Goal: Task Accomplishment & Management: Use online tool/utility

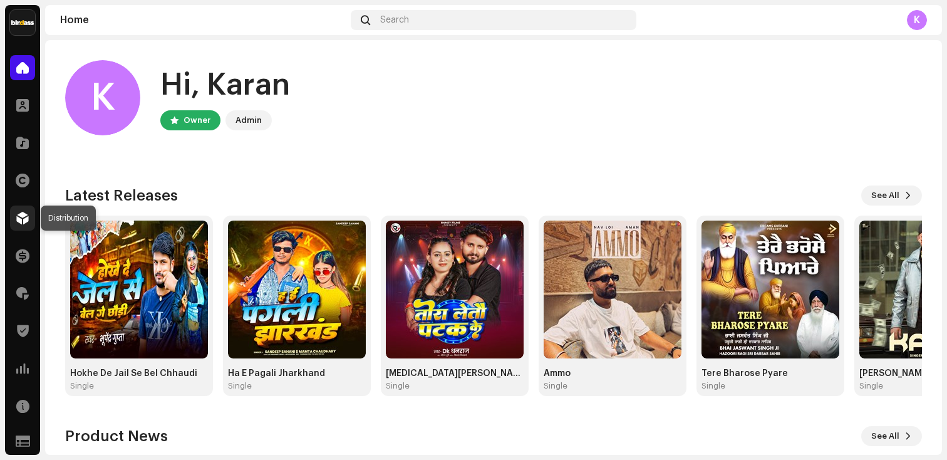
click at [22, 216] on span at bounding box center [22, 218] width 13 height 10
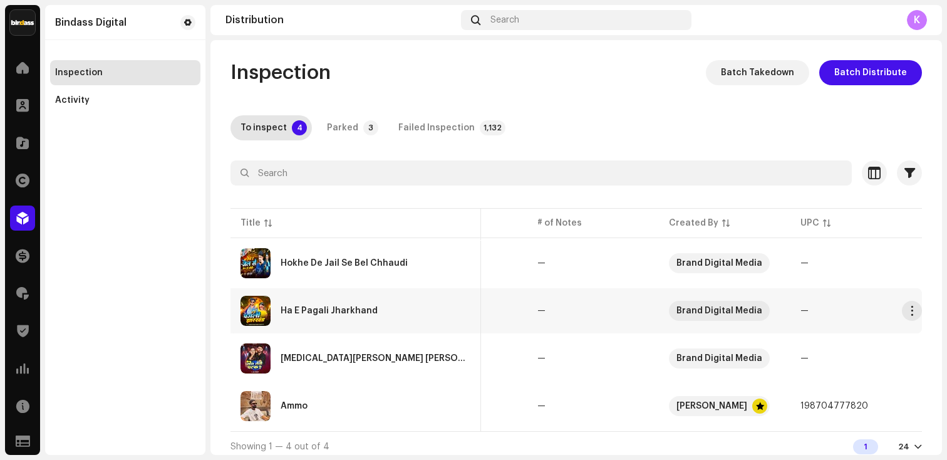
scroll to position [11, 0]
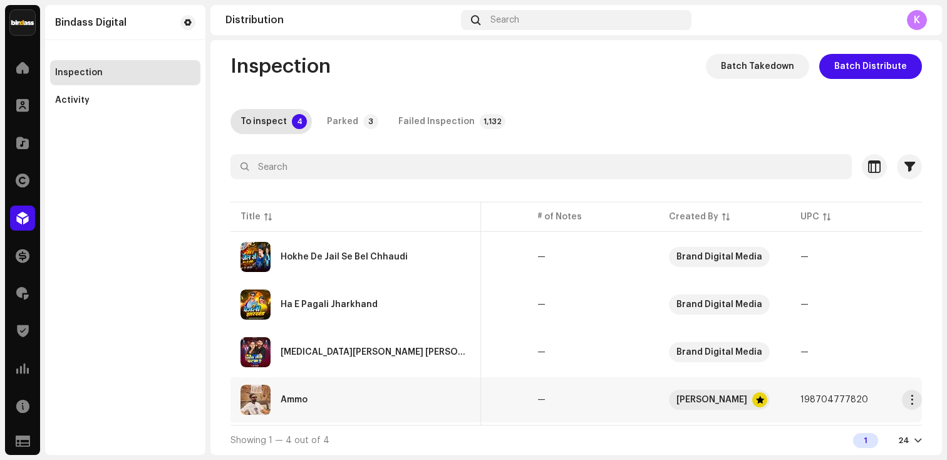
click at [358, 399] on div "Ammo" at bounding box center [356, 400] width 231 height 30
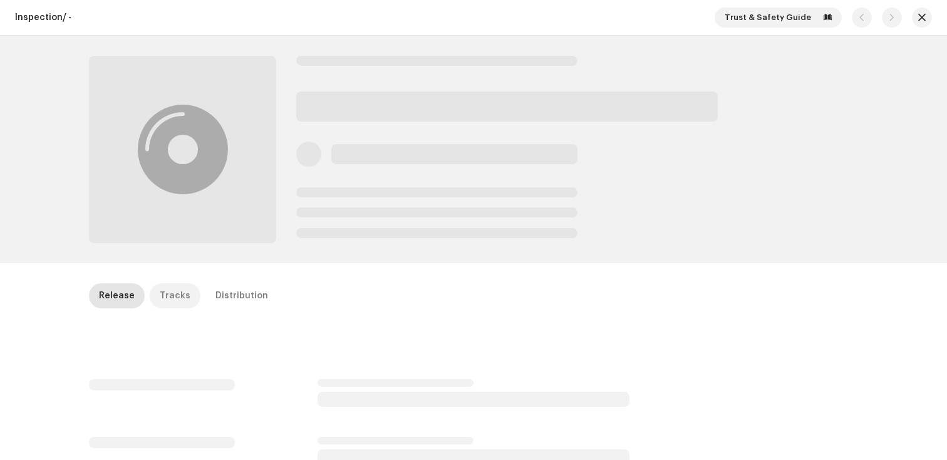
click at [177, 295] on div "Tracks" at bounding box center [175, 295] width 31 height 25
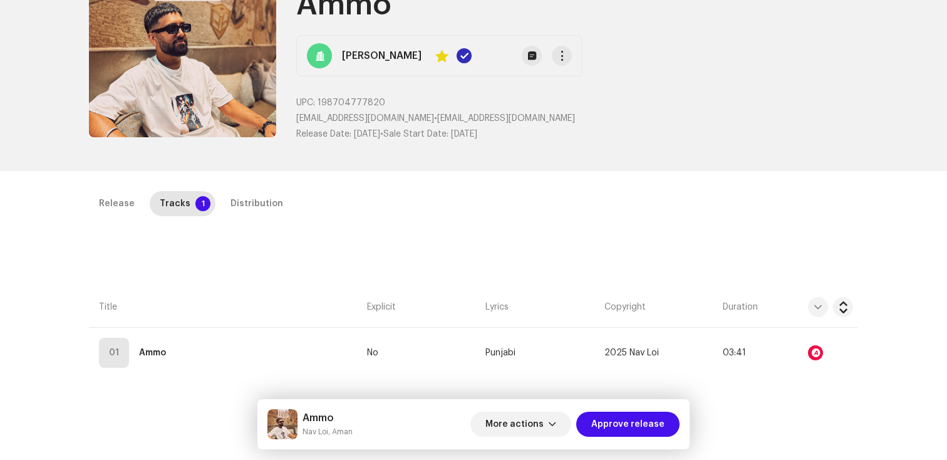
scroll to position [118, 0]
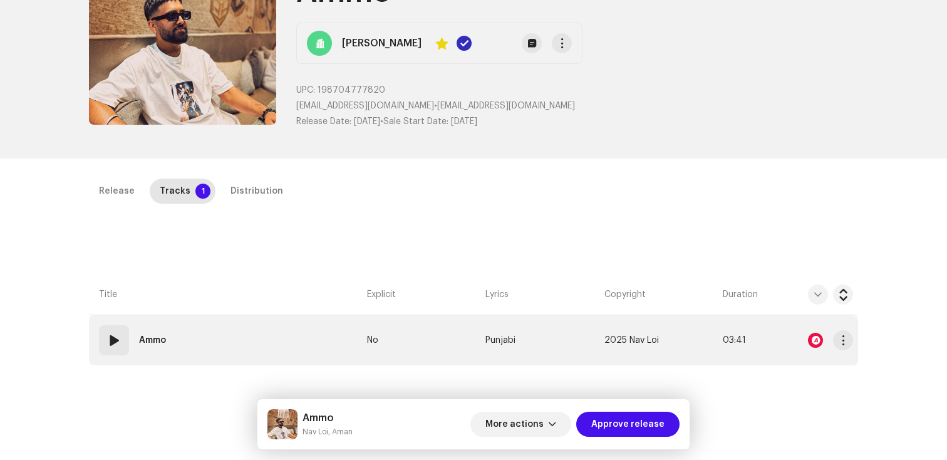
click at [813, 340] on div at bounding box center [815, 340] width 15 height 15
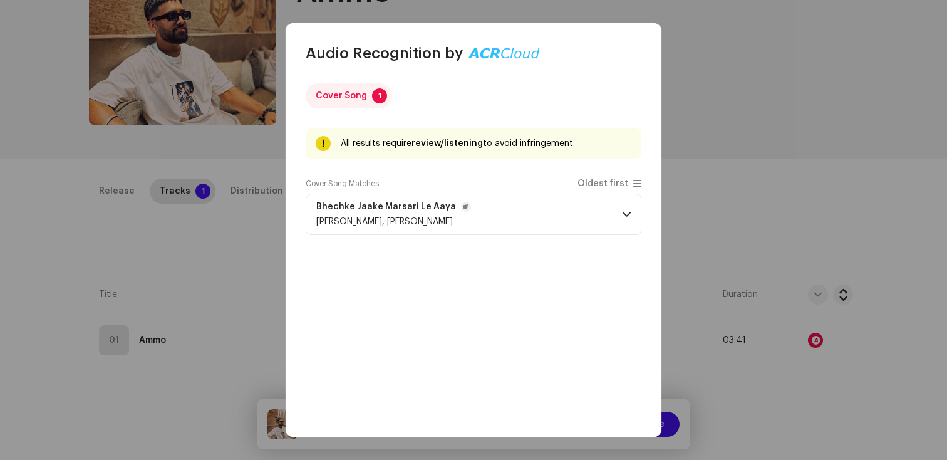
click at [601, 216] on p-accordion-header "Bhechke Jaake Marsari Le [PERSON_NAME], [PERSON_NAME]" at bounding box center [474, 214] width 336 height 41
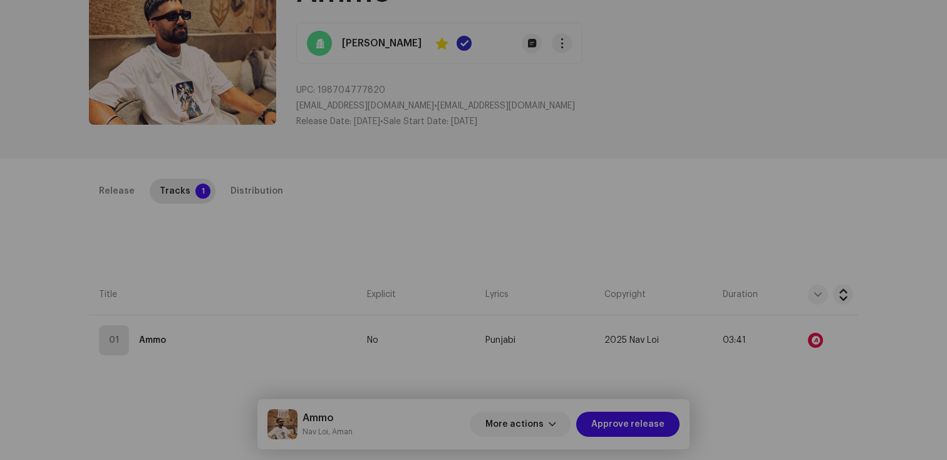
click at [731, 98] on div "Audio Recognition by Cover Song 1 All results require review/listening to avoid…" at bounding box center [473, 230] width 947 height 460
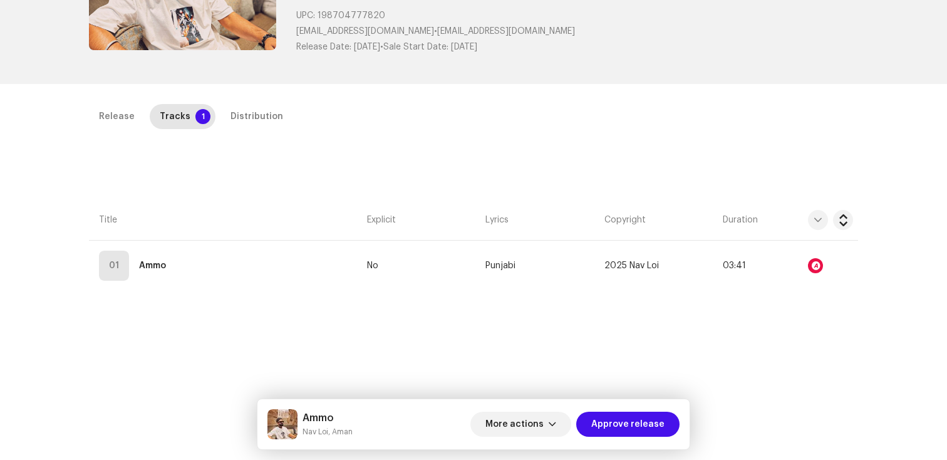
scroll to position [217, 0]
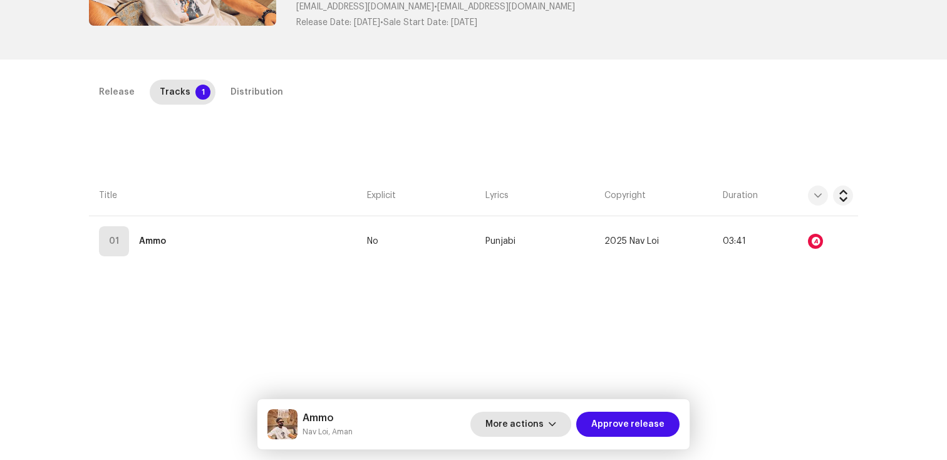
click at [544, 414] on span "More actions" at bounding box center [515, 424] width 58 height 25
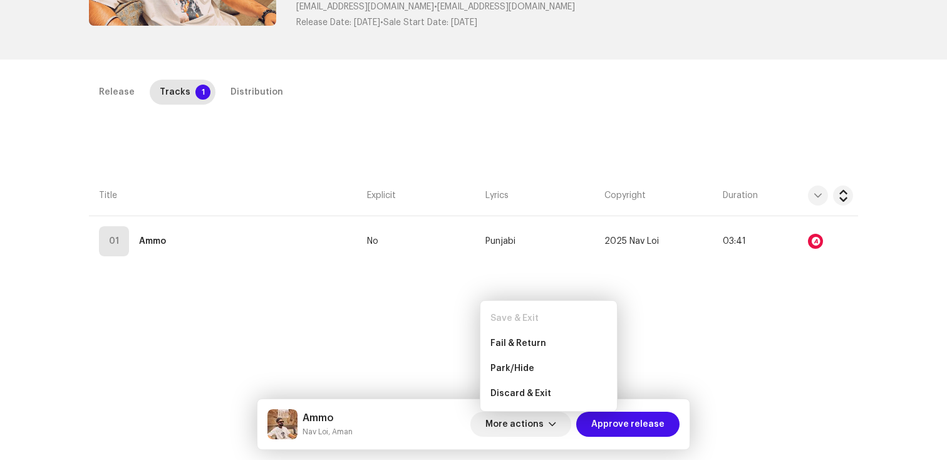
click at [370, 287] on div "Release Tracks 1 Distribution Compilation Is it a compilation? * No Yes Metadat…" at bounding box center [474, 280] width 810 height 400
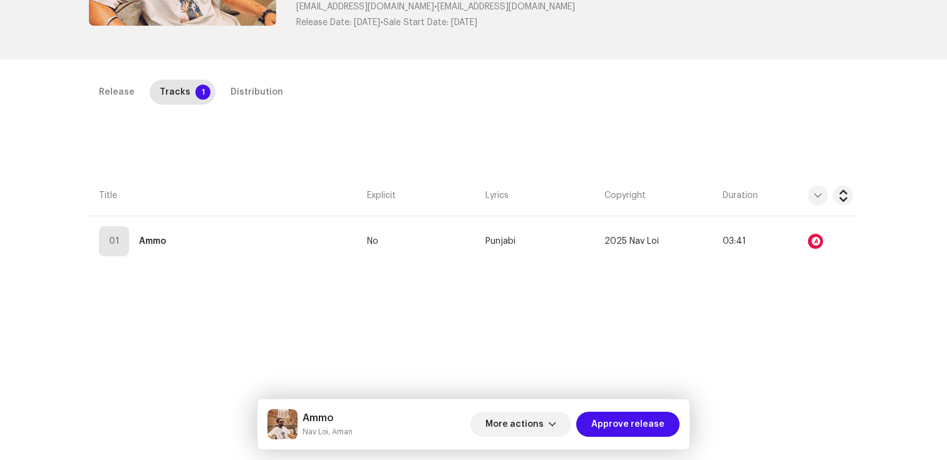
click at [241, 108] on div "Release Tracks 1 Distribution" at bounding box center [473, 98] width 769 height 36
click at [241, 101] on div "Distribution" at bounding box center [257, 92] width 53 height 25
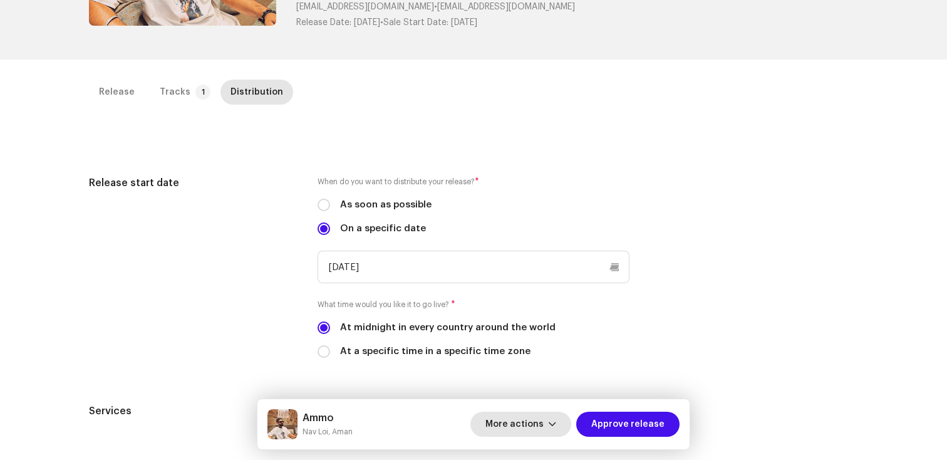
click at [524, 424] on span "More actions" at bounding box center [515, 424] width 58 height 25
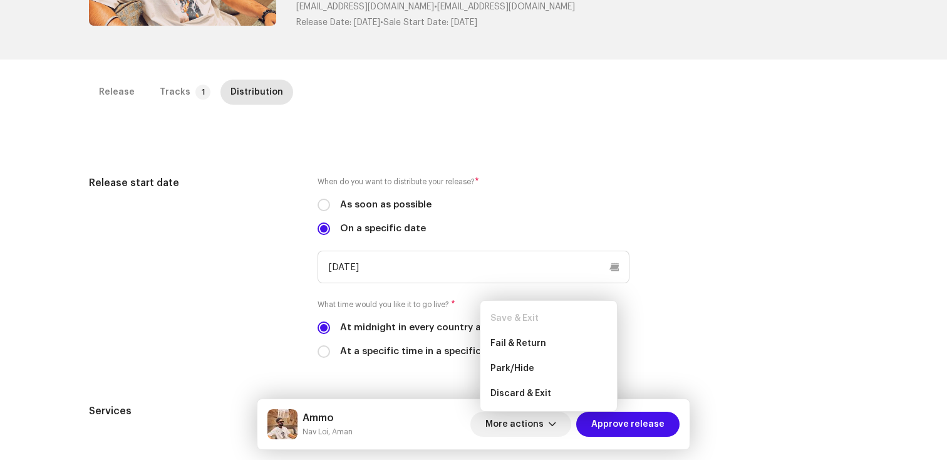
click at [284, 290] on div "Release start date" at bounding box center [193, 274] width 209 height 198
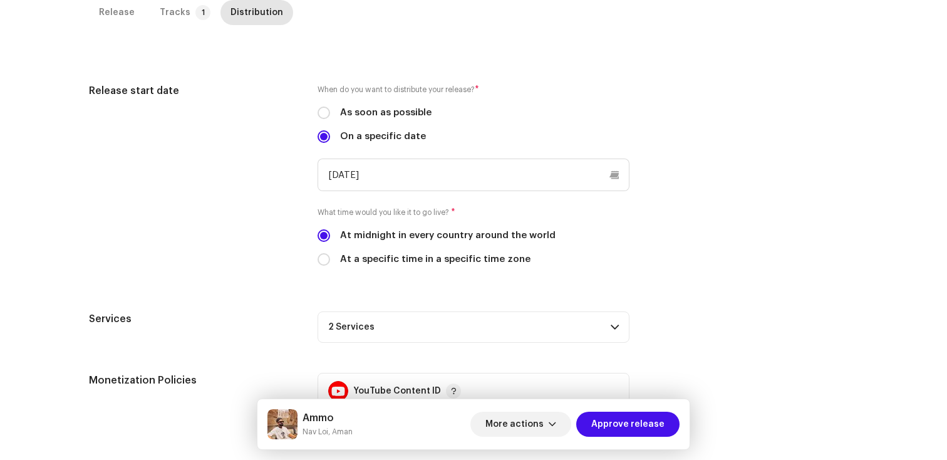
scroll to position [451, 0]
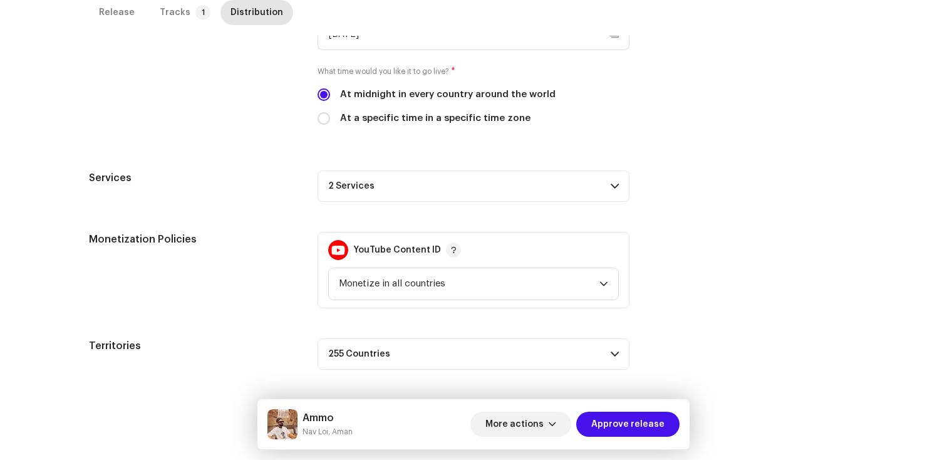
click at [531, 173] on p-accordion-header "2 Services" at bounding box center [474, 185] width 312 height 31
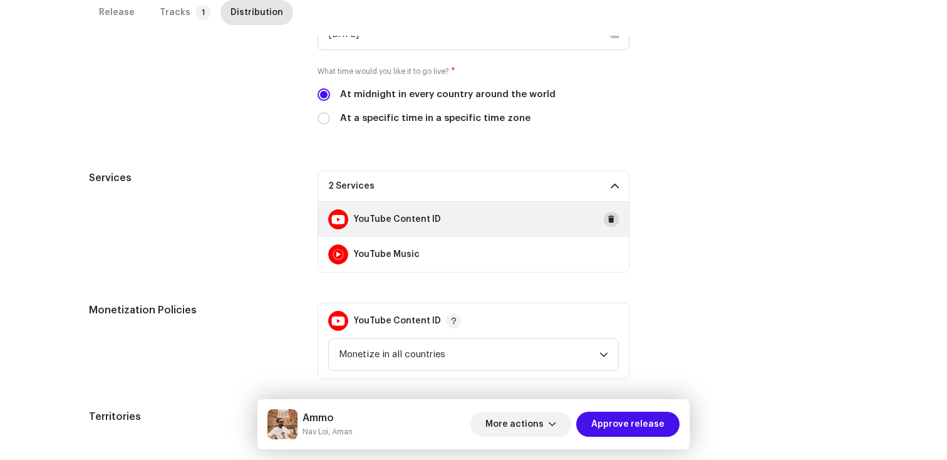
click at [611, 217] on span at bounding box center [612, 219] width 8 height 10
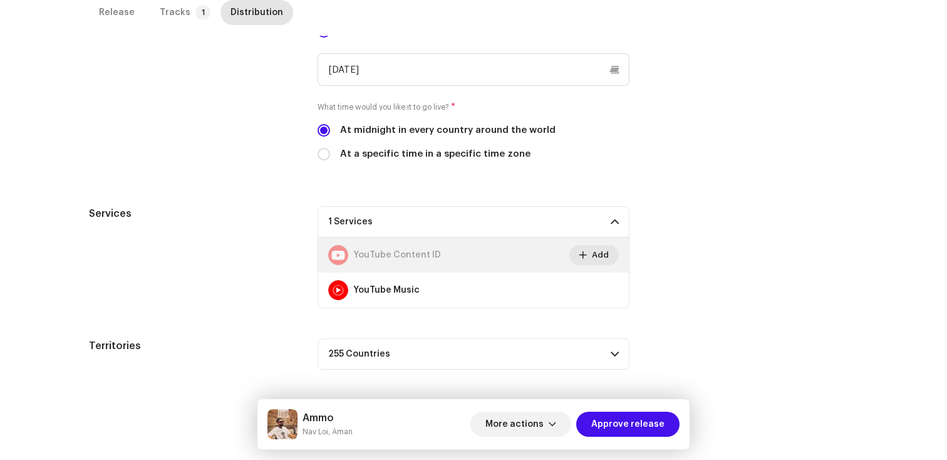
scroll to position [415, 0]
click at [626, 422] on span "Approve release" at bounding box center [628, 424] width 73 height 25
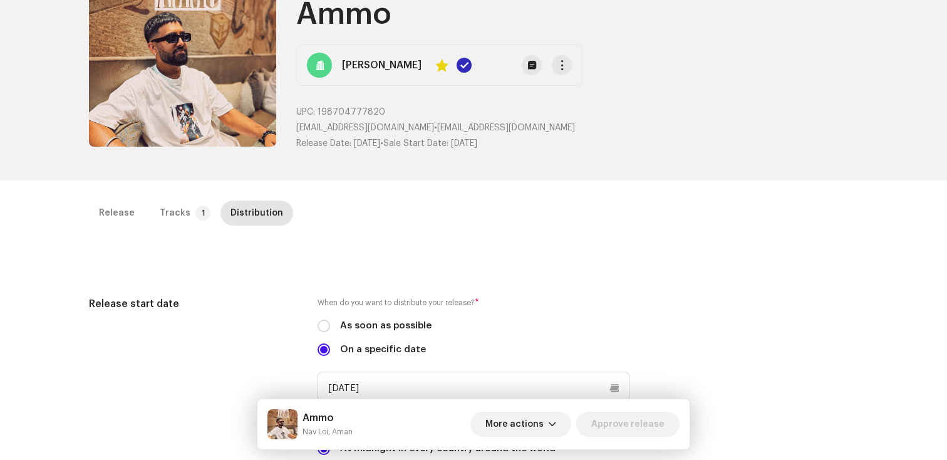
scroll to position [95, 0]
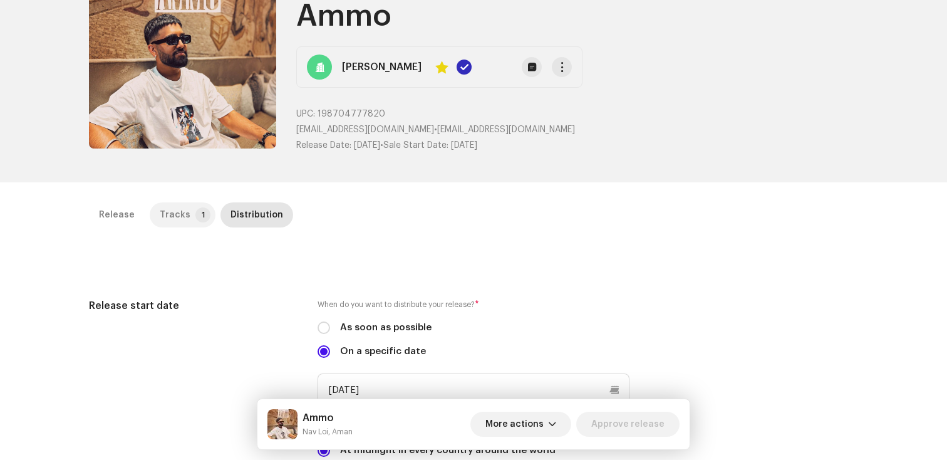
click at [173, 216] on div "Bindass Digital Inspection Activity" at bounding box center [125, 230] width 160 height 450
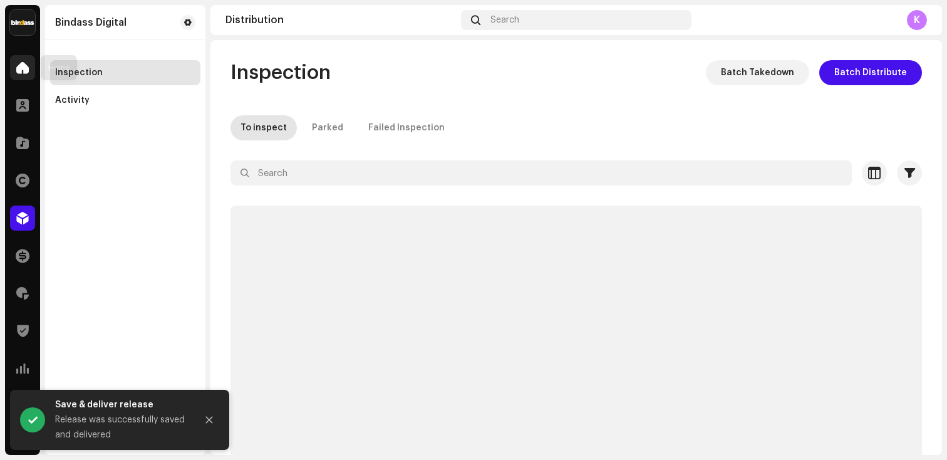
click at [20, 59] on div at bounding box center [22, 67] width 25 height 25
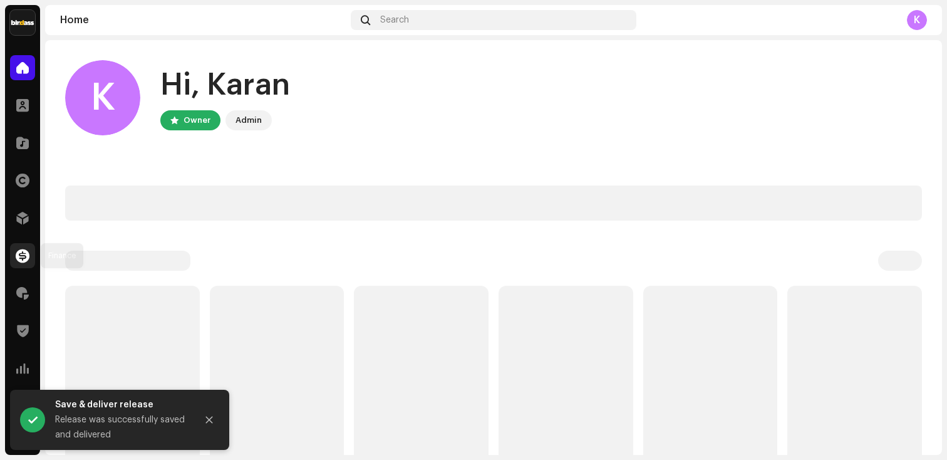
click at [28, 266] on div at bounding box center [22, 255] width 25 height 25
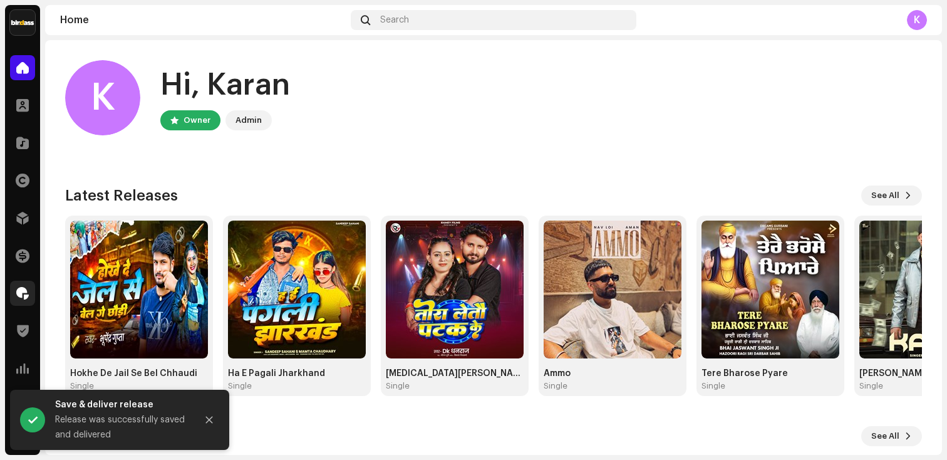
click at [24, 297] on span at bounding box center [22, 293] width 13 height 10
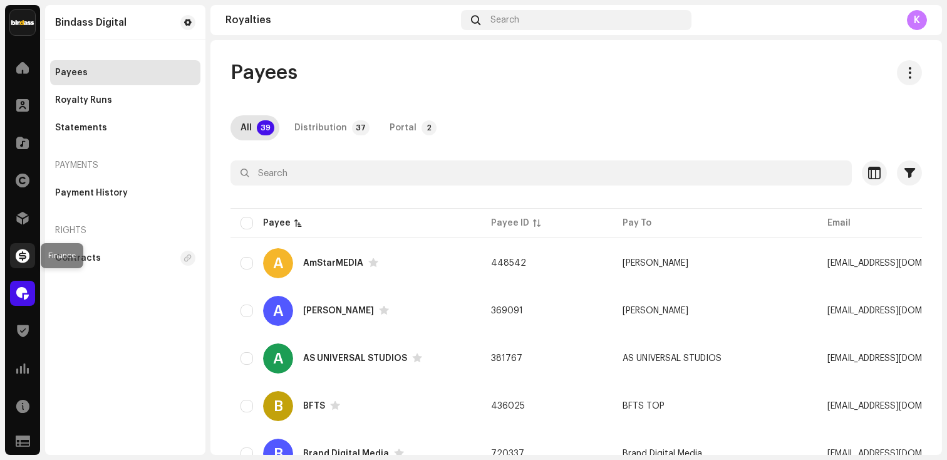
click at [26, 251] on span at bounding box center [23, 256] width 14 height 10
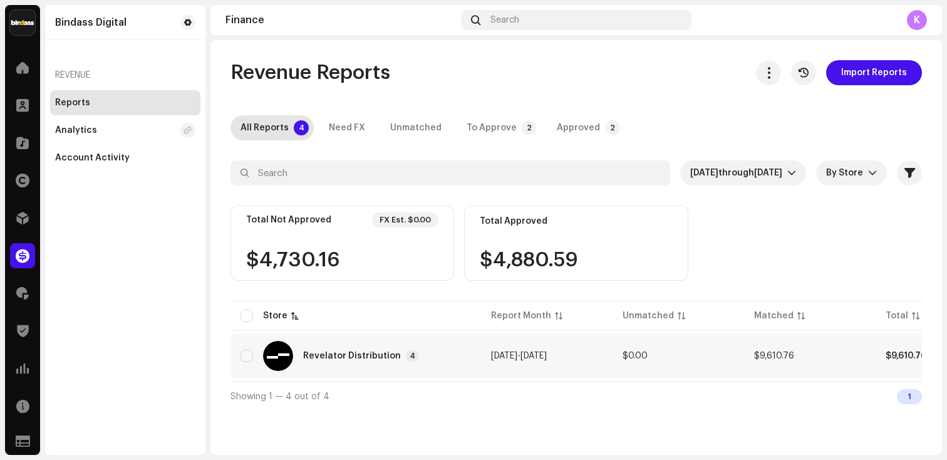
click at [662, 358] on td "$0.00" at bounding box center [679, 355] width 132 height 45
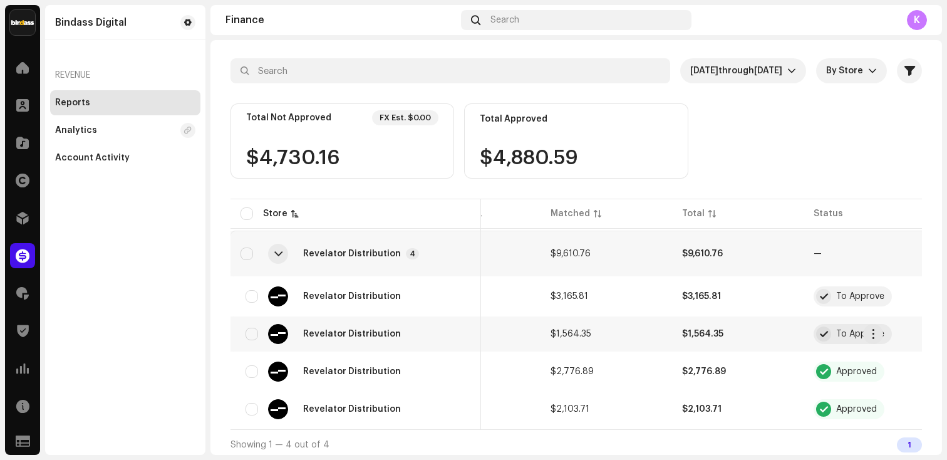
scroll to position [0, 224]
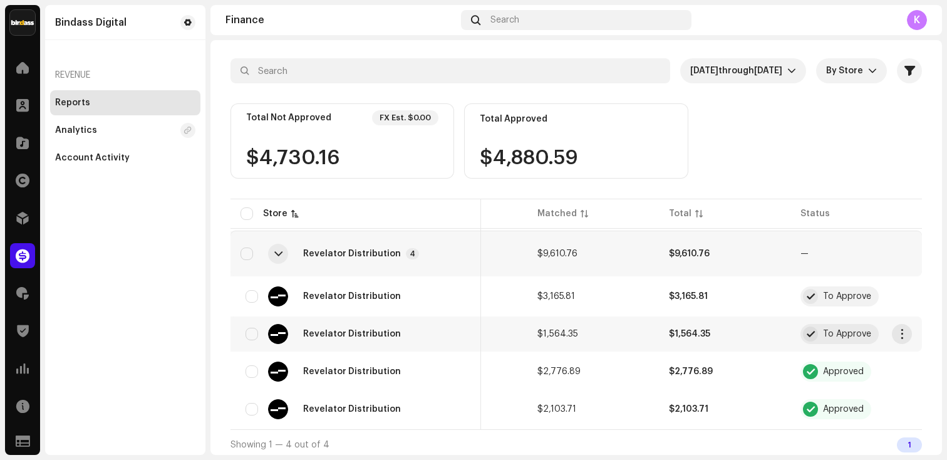
click at [907, 333] on td "To Approve" at bounding box center [857, 333] width 132 height 35
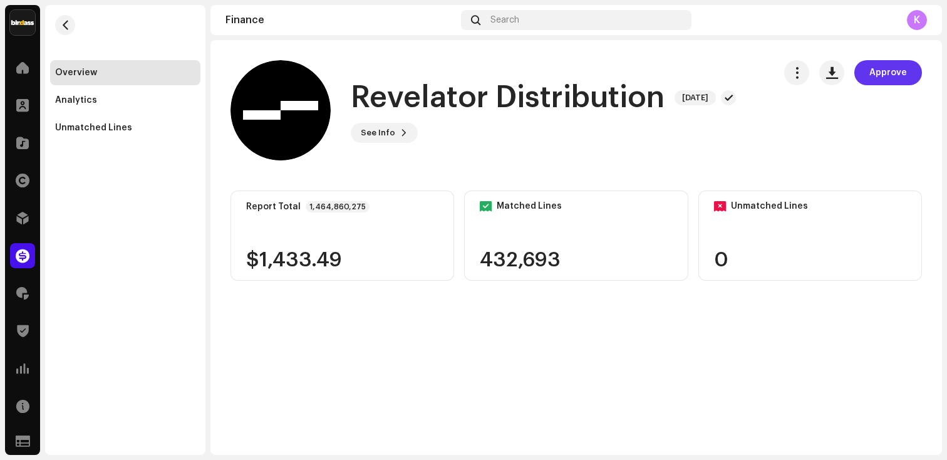
click at [899, 74] on span "Approve" at bounding box center [889, 72] width 38 height 25
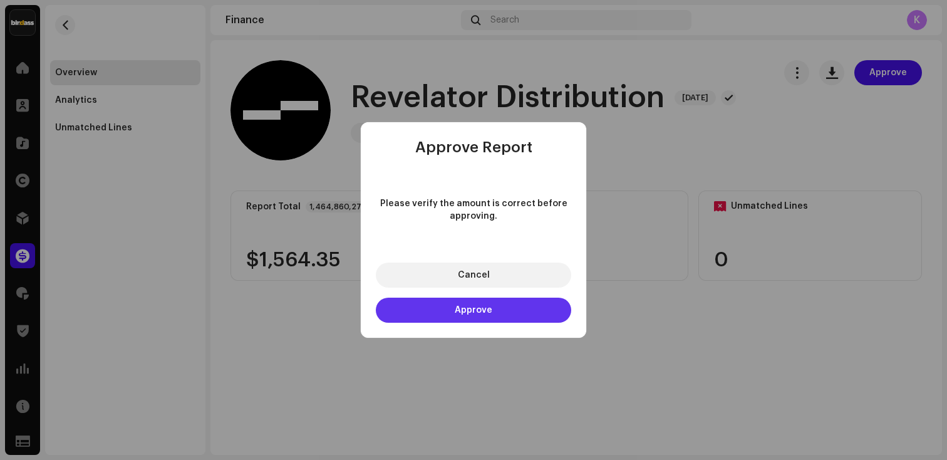
click at [508, 306] on button "Approve" at bounding box center [474, 310] width 196 height 25
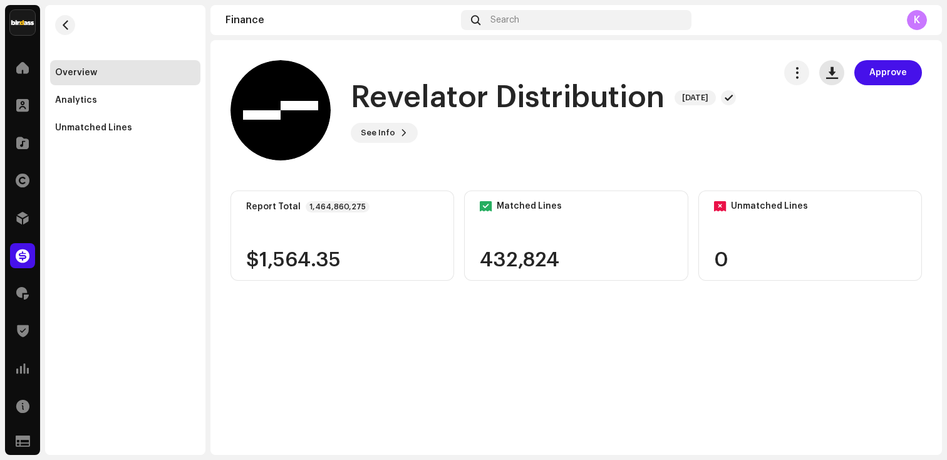
click at [832, 70] on span "button" at bounding box center [833, 73] width 12 height 10
click at [65, 22] on span "button" at bounding box center [65, 25] width 9 height 10
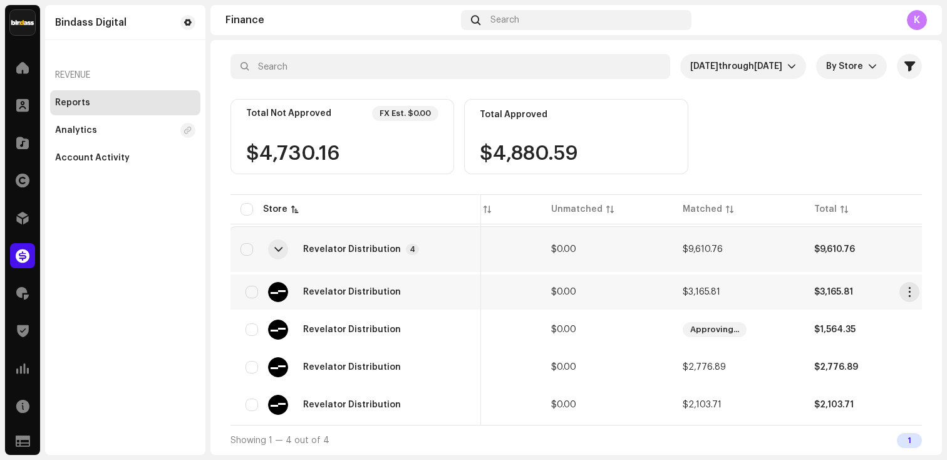
scroll to position [0, 99]
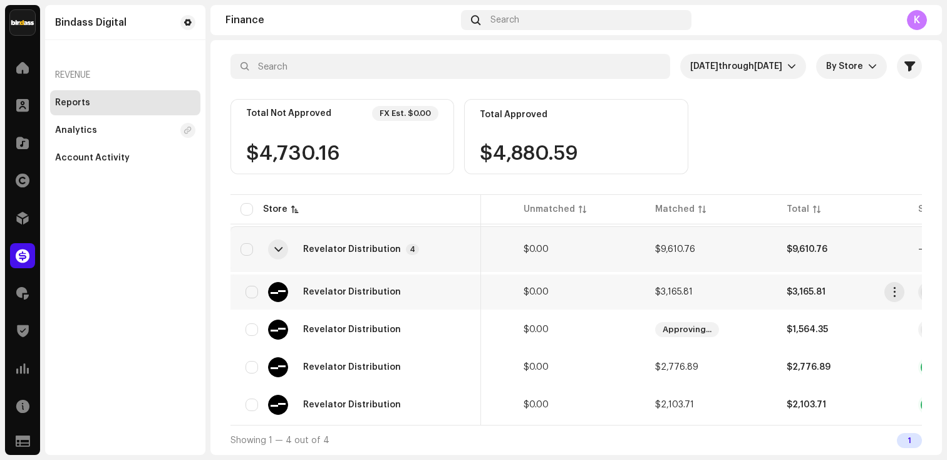
click at [705, 290] on td "$3,165.81" at bounding box center [711, 291] width 132 height 35
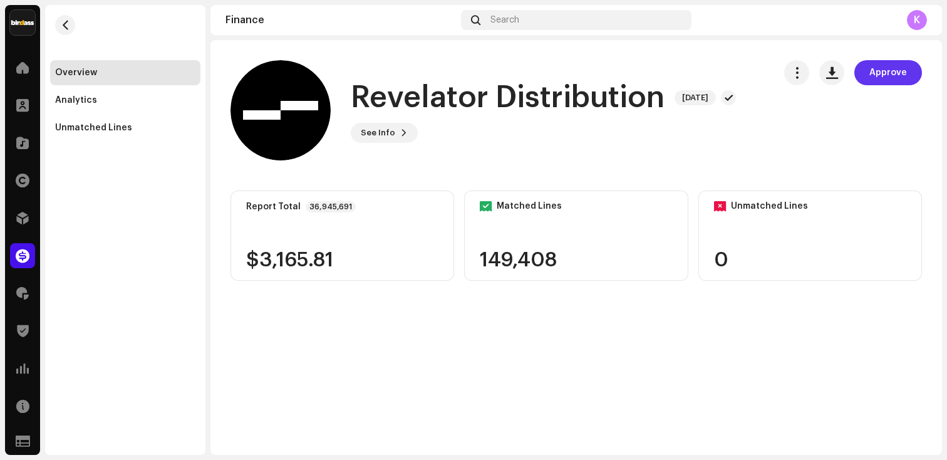
click at [885, 78] on span "Approve" at bounding box center [889, 72] width 38 height 25
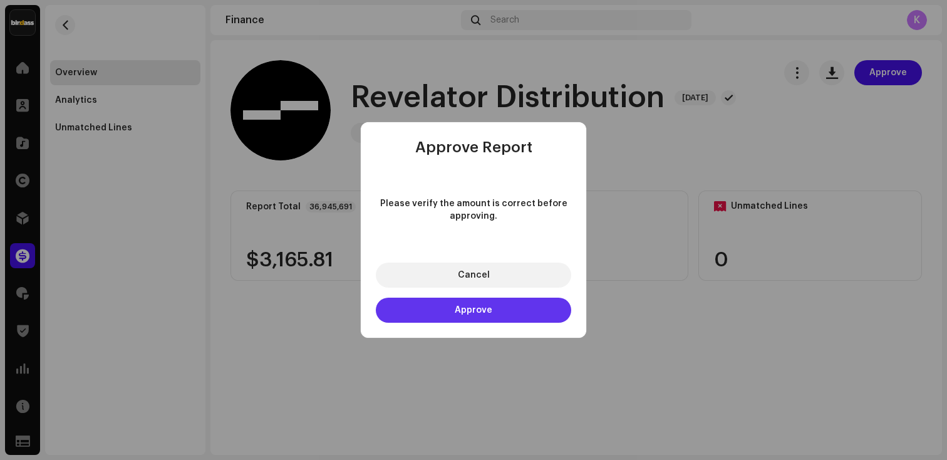
click at [484, 305] on button "Approve" at bounding box center [474, 310] width 196 height 25
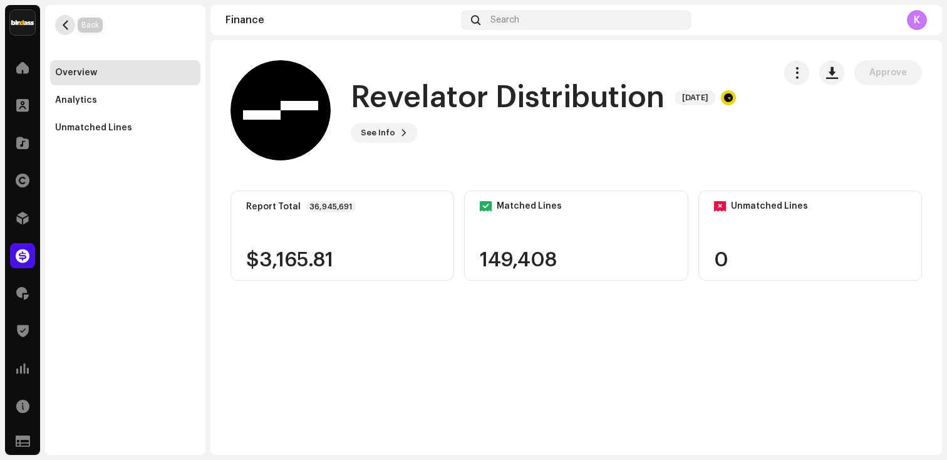
click at [61, 20] on span "button" at bounding box center [65, 25] width 9 height 10
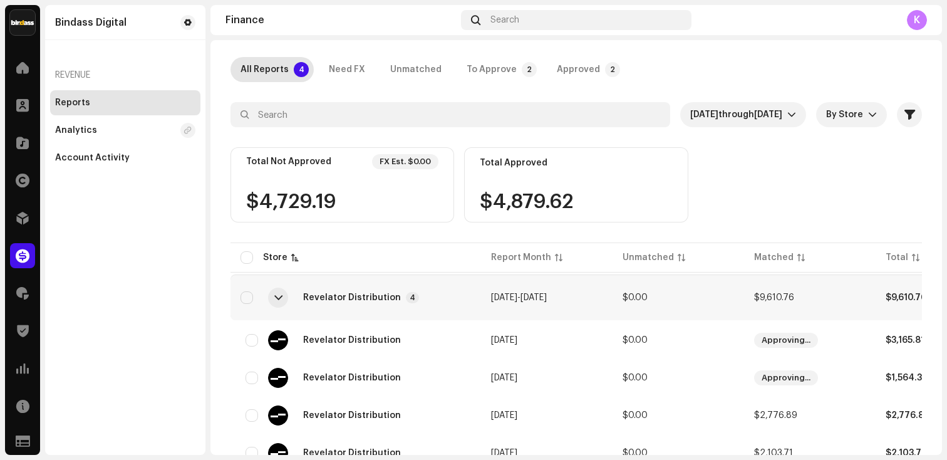
scroll to position [60, 0]
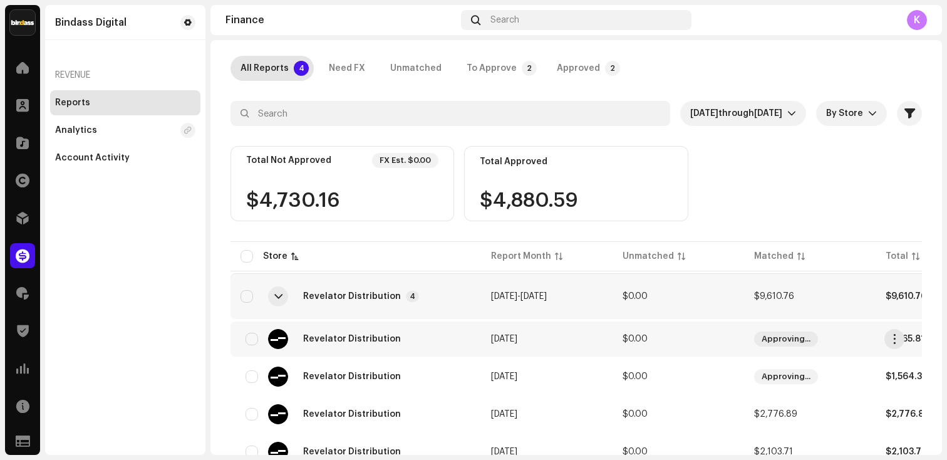
click at [635, 344] on td "$0.00" at bounding box center [679, 338] width 132 height 35
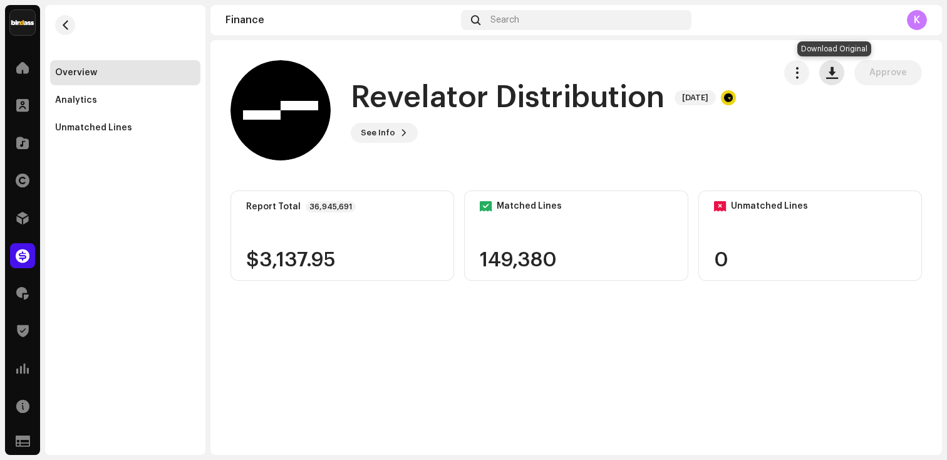
click at [831, 71] on span "button" at bounding box center [833, 73] width 12 height 10
click at [25, 218] on span at bounding box center [22, 218] width 13 height 10
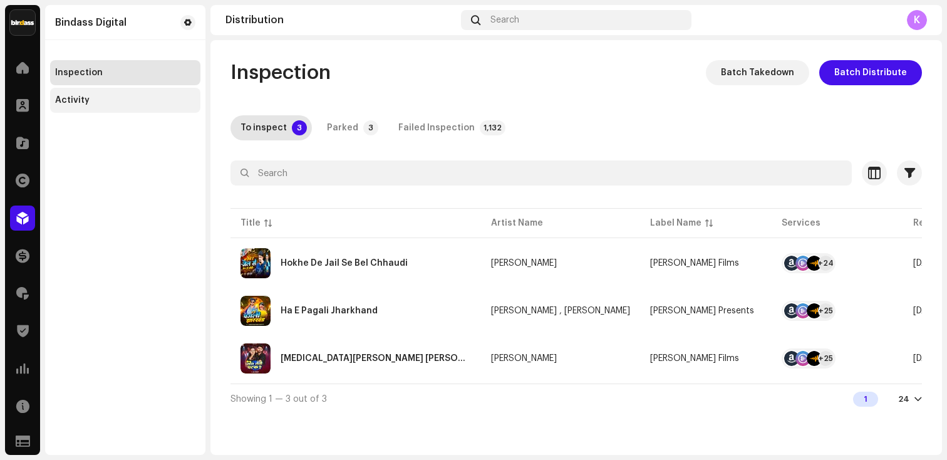
click at [103, 102] on div "Activity" at bounding box center [125, 100] width 140 height 10
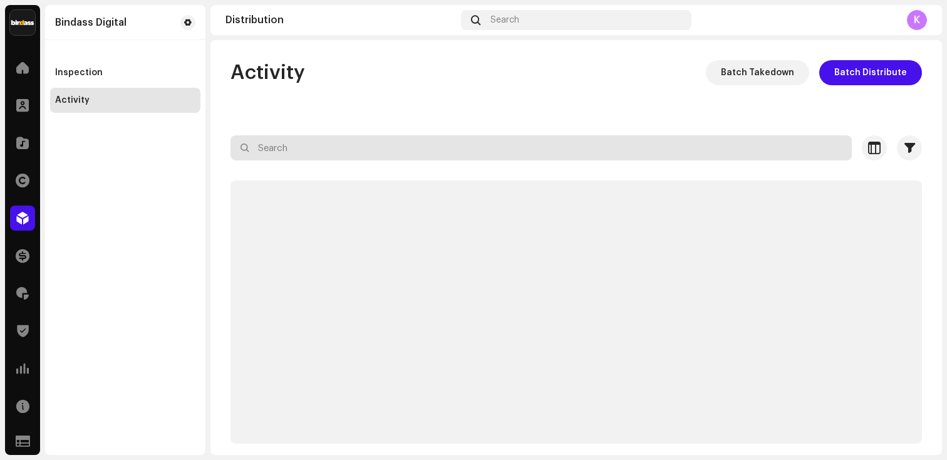
click at [360, 152] on input "text" at bounding box center [542, 147] width 622 height 25
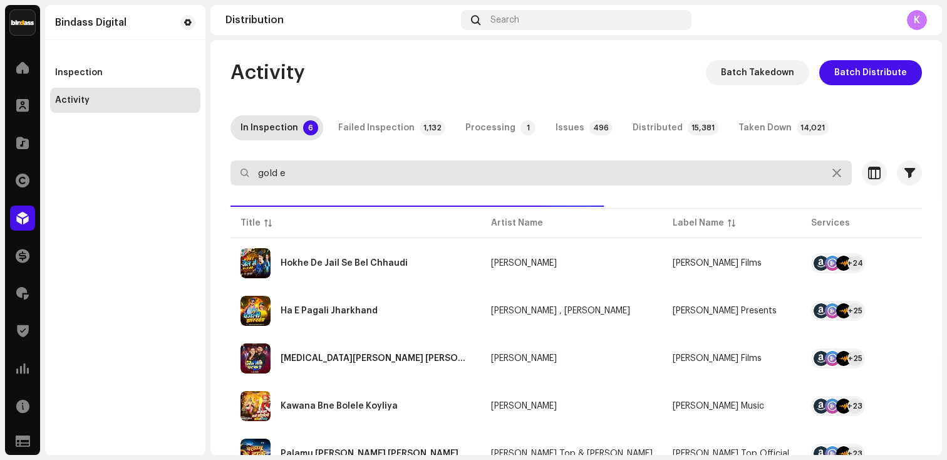
type input "gold e"
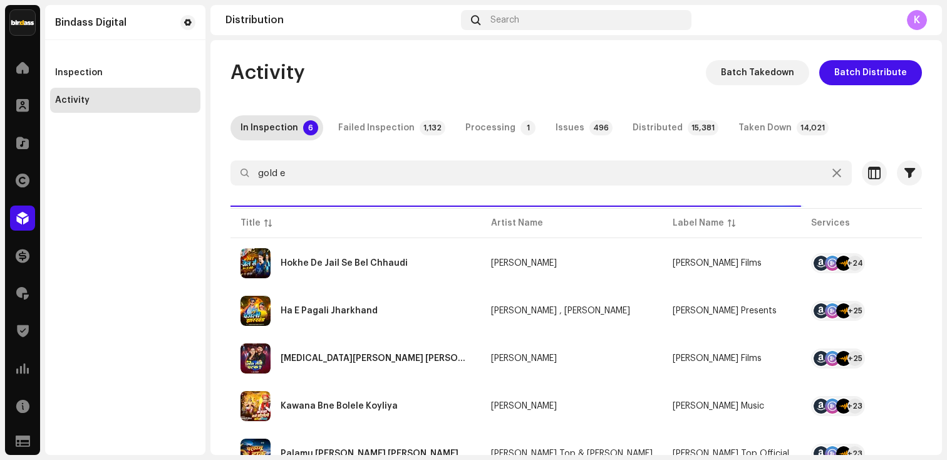
click at [831, 32] on div "Distribution Search K" at bounding box center [577, 20] width 732 height 30
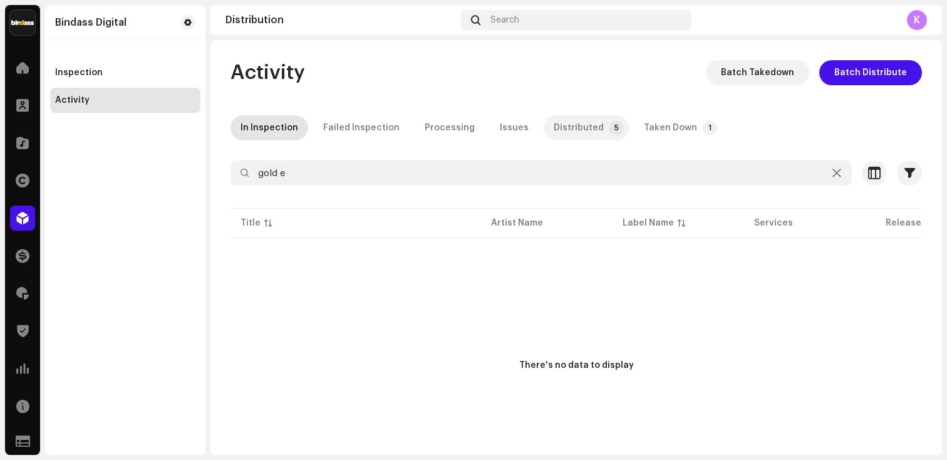
click at [585, 128] on div "Distributed" at bounding box center [579, 127] width 50 height 25
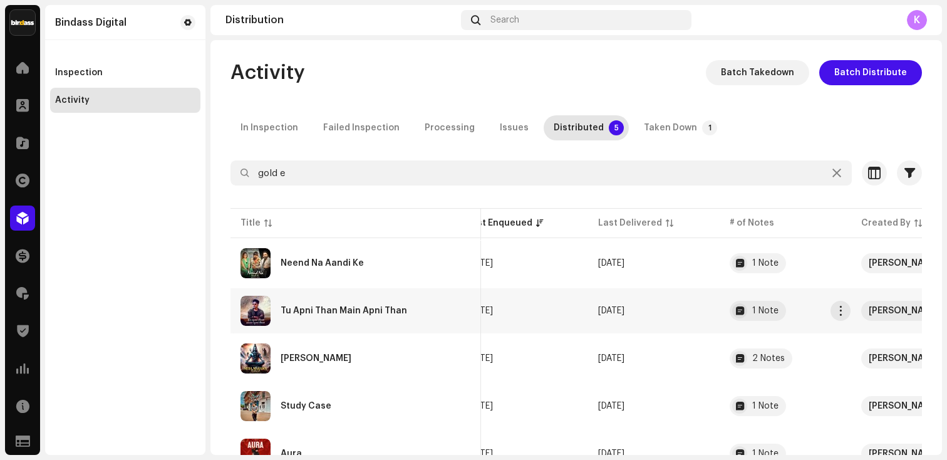
scroll to position [0, 751]
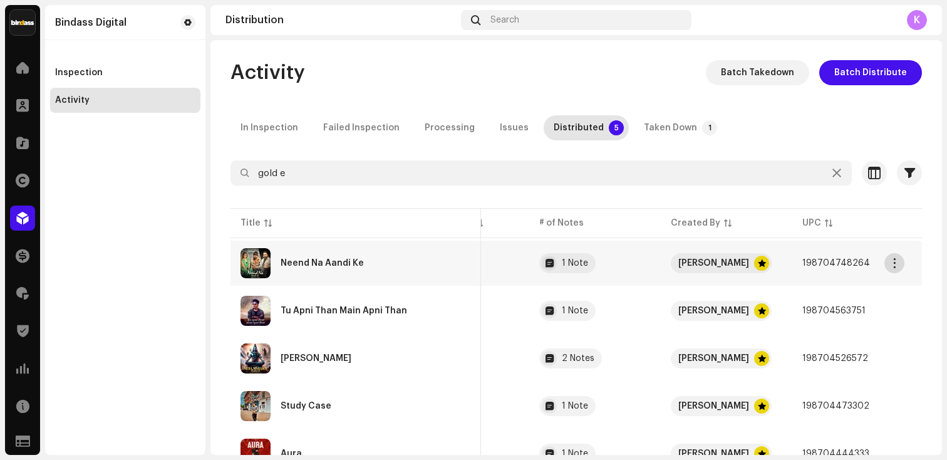
click at [898, 268] on button "button" at bounding box center [895, 263] width 20 height 20
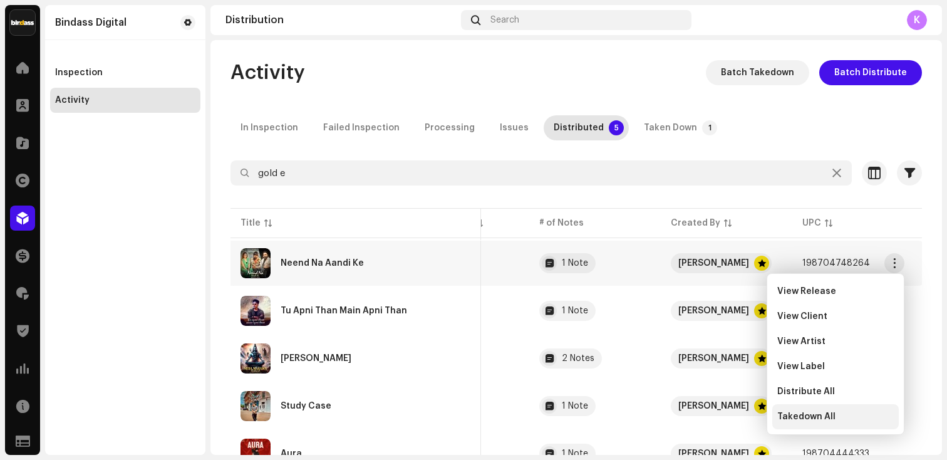
click at [805, 420] on span "Takedown All" at bounding box center [807, 417] width 58 height 10
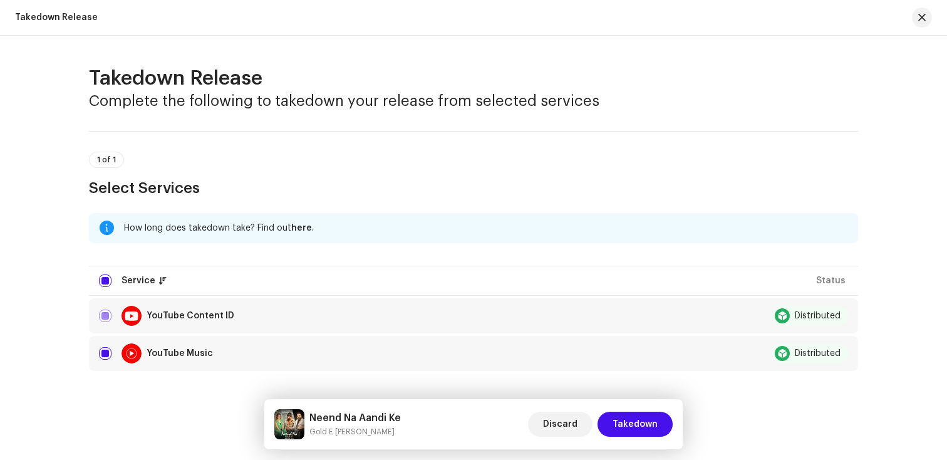
scroll to position [34, 0]
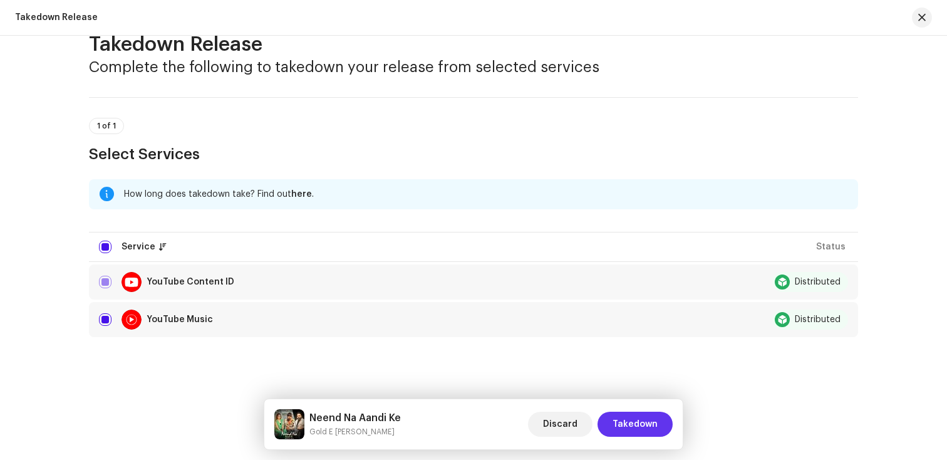
click at [630, 424] on span "Takedown" at bounding box center [635, 424] width 45 height 25
